Goal: Transaction & Acquisition: Purchase product/service

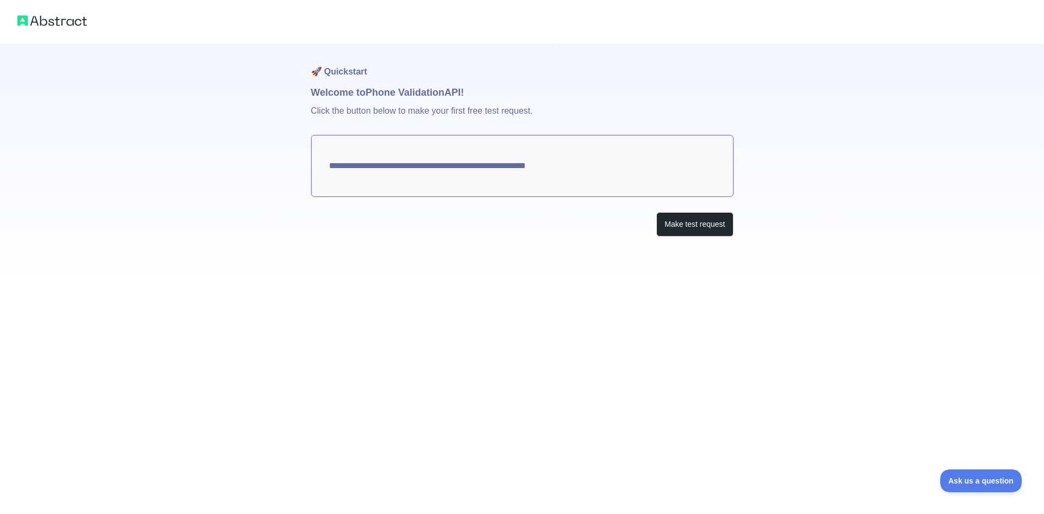
drag, startPoint x: 587, startPoint y: 169, endPoint x: 381, endPoint y: 169, distance: 206.7
click at [406, 165] on textarea "**********" at bounding box center [522, 166] width 423 height 62
click at [368, 171] on textarea "**********" at bounding box center [522, 166] width 423 height 62
click at [709, 233] on button "Make test request" at bounding box center [694, 224] width 77 height 24
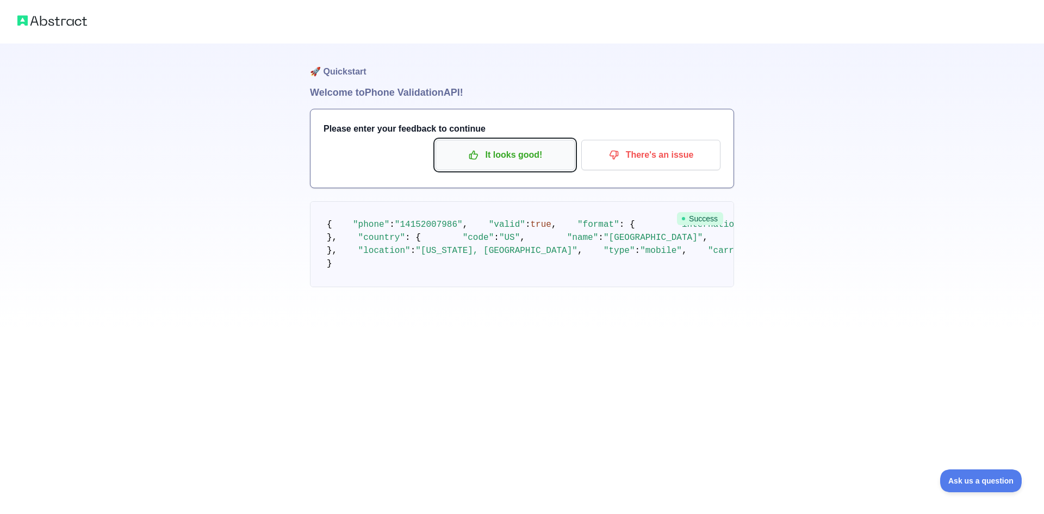
click at [519, 163] on p "It looks good!" at bounding box center [505, 155] width 123 height 18
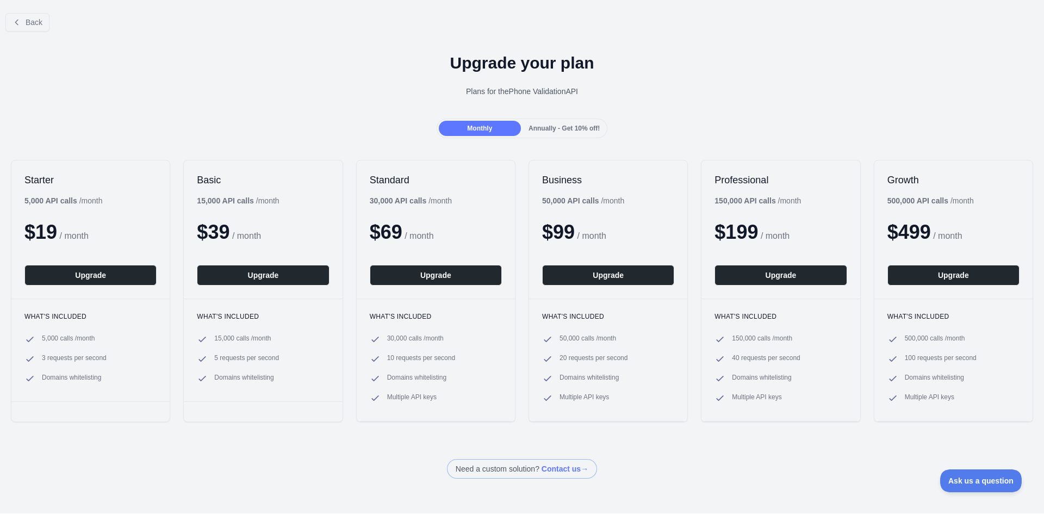
click at [543, 137] on div "Monthly Annually - Get 10% off!" at bounding box center [522, 129] width 171 height 20
click at [541, 131] on span "Annually - Get 10% off!" at bounding box center [564, 129] width 71 height 8
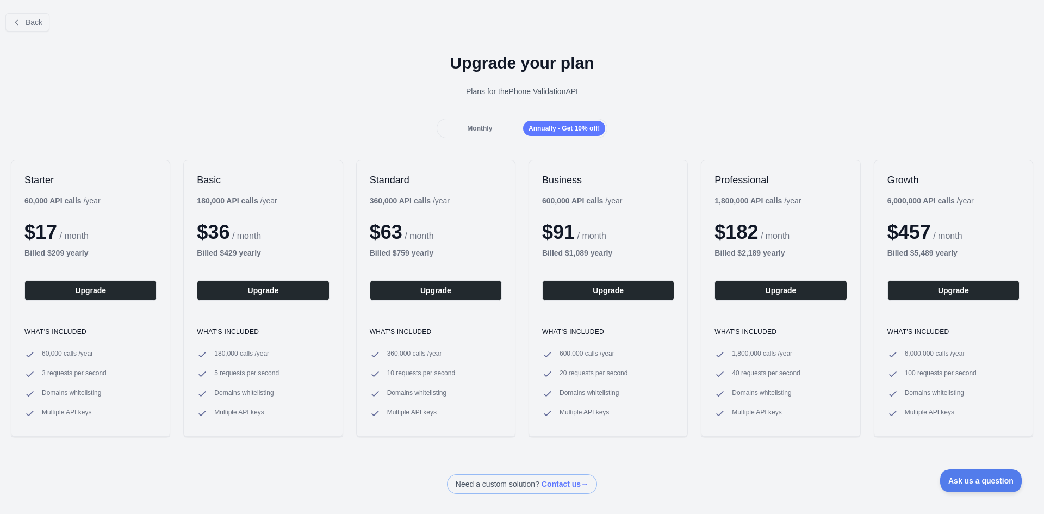
click at [515, 130] on div "Monthly" at bounding box center [480, 128] width 82 height 15
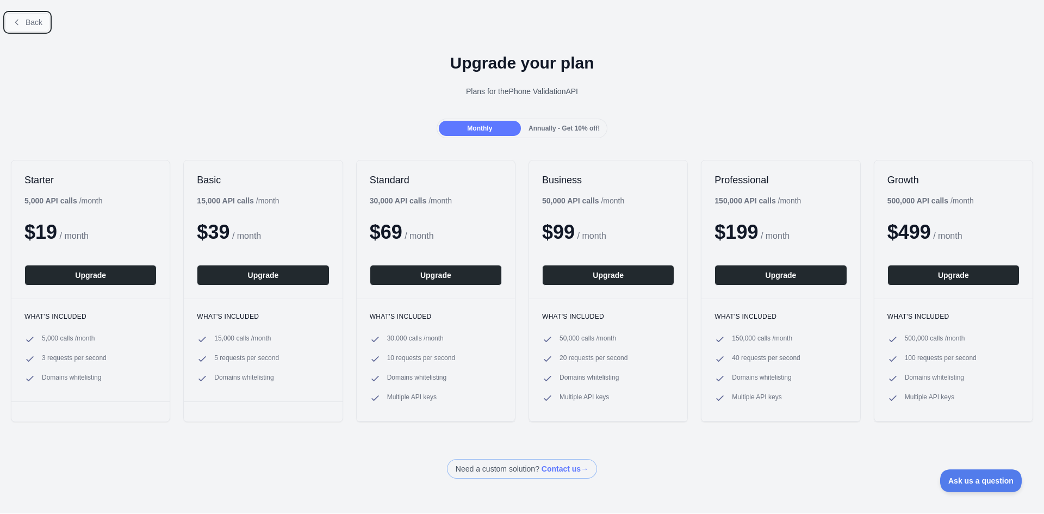
click at [25, 14] on button "Back" at bounding box center [27, 22] width 44 height 18
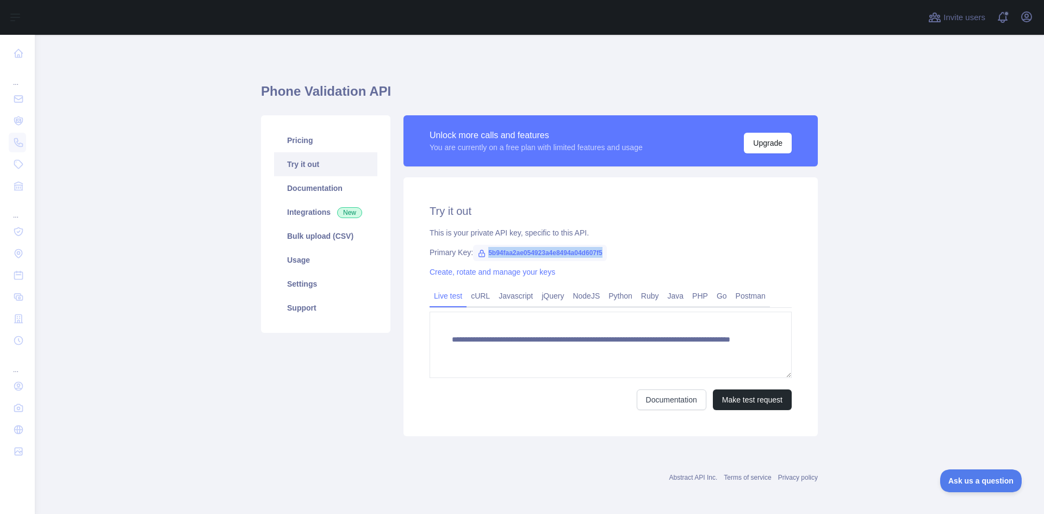
drag, startPoint x: 482, startPoint y: 251, endPoint x: 609, endPoint y: 251, distance: 126.7
click at [609, 251] on div "Primary Key: 5b94faa2ae054923a4e8494a04d607f5" at bounding box center [611, 252] width 362 height 11
click at [519, 300] on link "Javascript" at bounding box center [515, 295] width 43 height 17
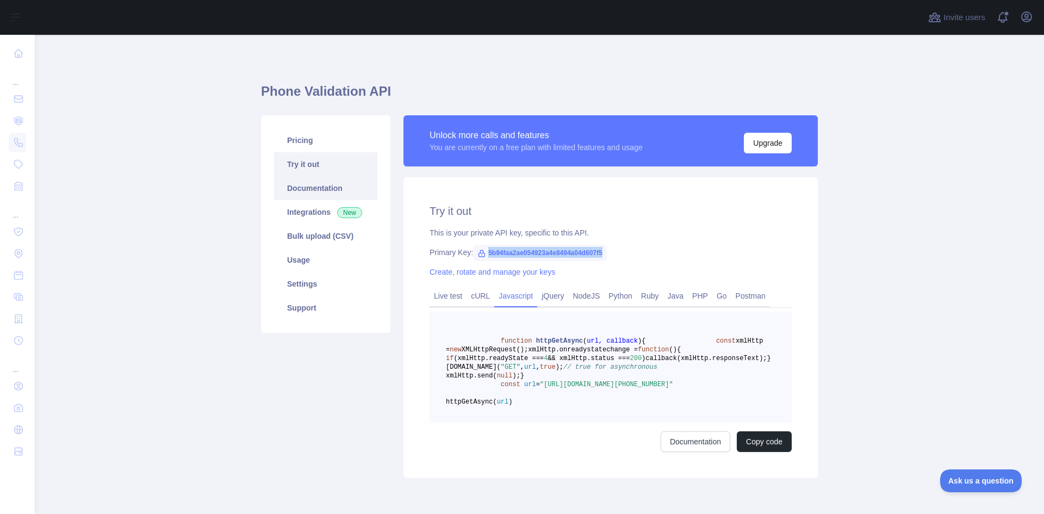
click at [305, 190] on link "Documentation" at bounding box center [325, 188] width 103 height 24
